Goal: Task Accomplishment & Management: Use online tool/utility

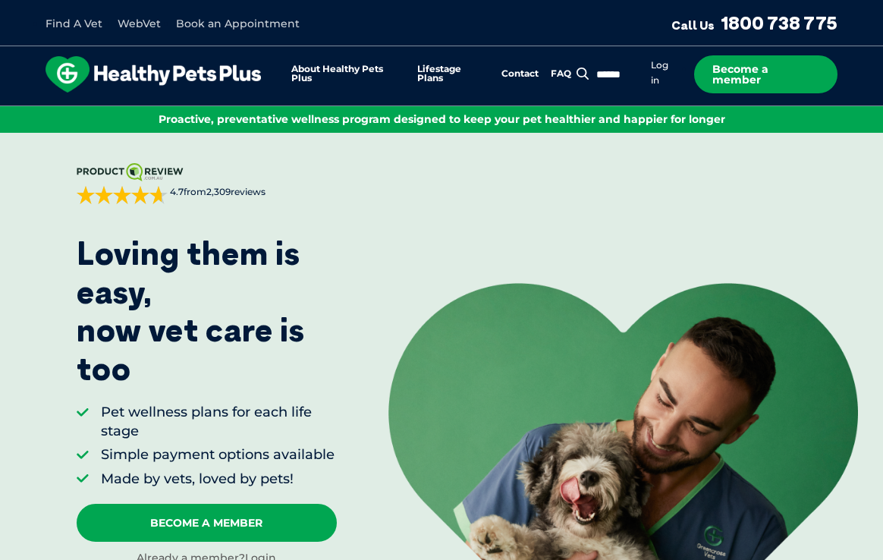
click at [664, 58] on li "Log in" at bounding box center [665, 73] width 28 height 30
click at [663, 68] on link "Log in" at bounding box center [659, 72] width 17 height 27
click at [152, 27] on link "WebVet" at bounding box center [139, 24] width 43 height 14
click at [149, 20] on link "WebVet" at bounding box center [139, 24] width 43 height 14
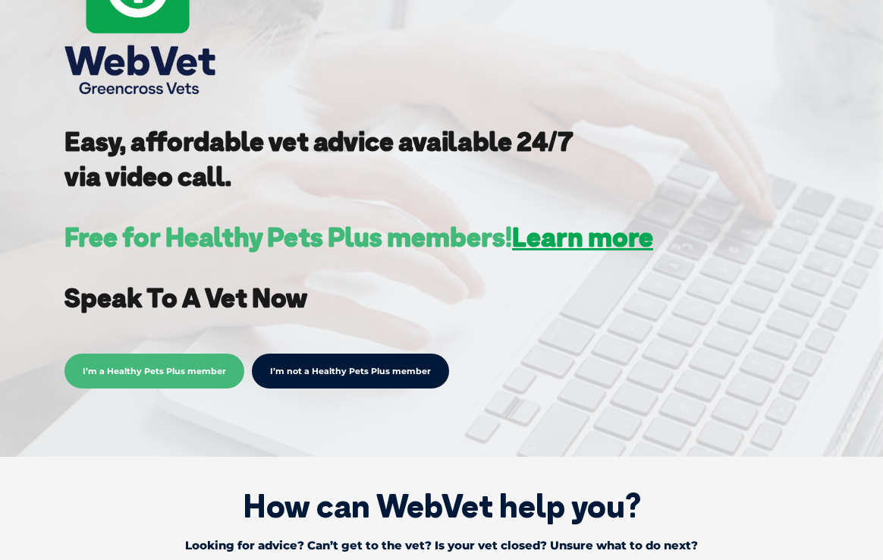
scroll to position [325, 0]
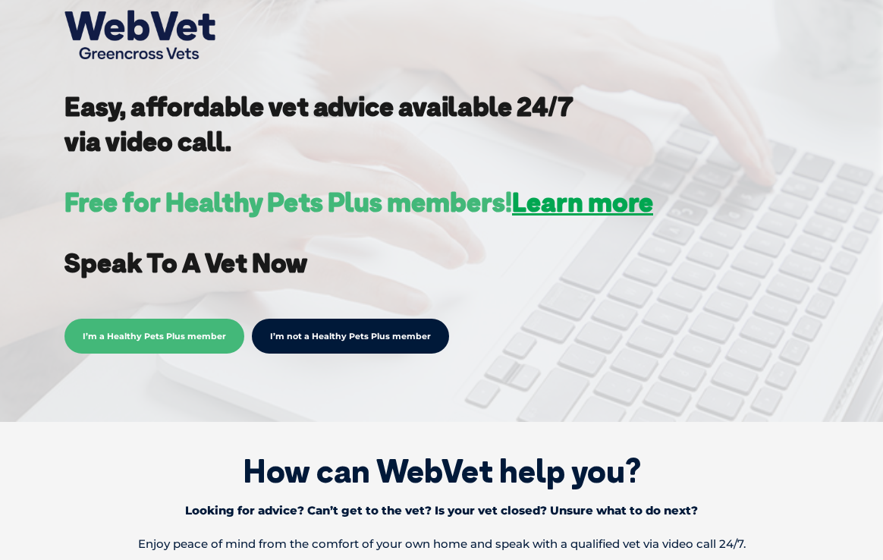
click at [181, 336] on span "I’m a Healthy Pets Plus member" at bounding box center [154, 336] width 180 height 35
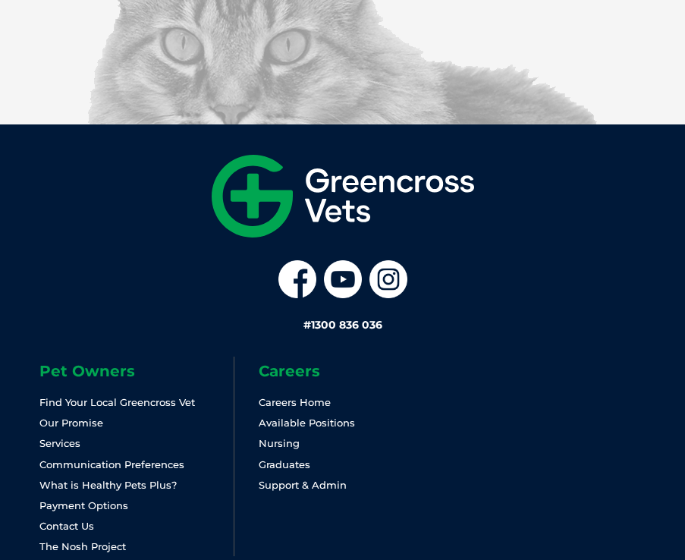
scroll to position [4707, 0]
